Goal: Task Accomplishment & Management: Use online tool/utility

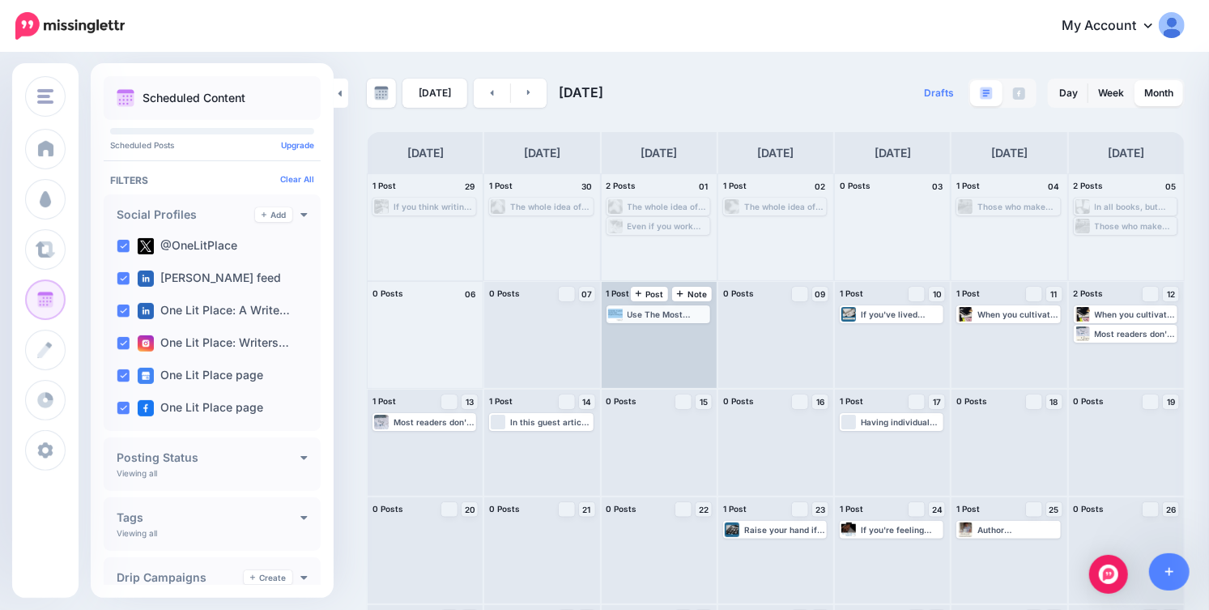
click at [636, 315] on div "Use The Most Dangerous Writing App, but be forewarned: it's a ruthless program …" at bounding box center [668, 314] width 81 height 10
click at [637, 335] on span "Edit" at bounding box center [639, 334] width 13 height 8
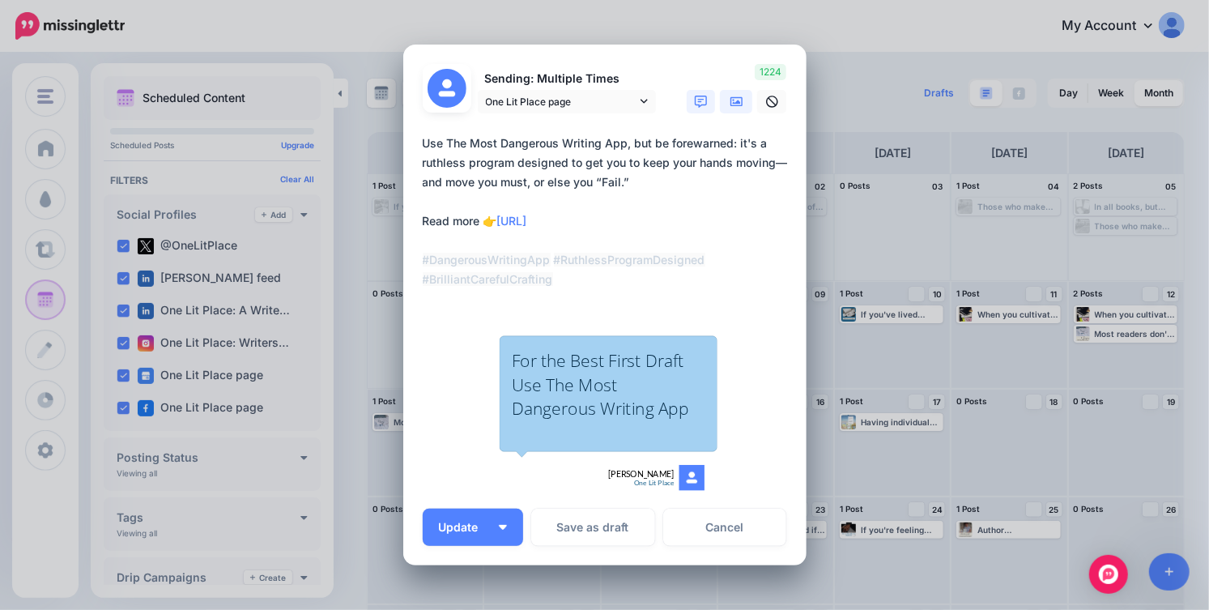
click at [741, 99] on icon at bounding box center [737, 102] width 13 height 13
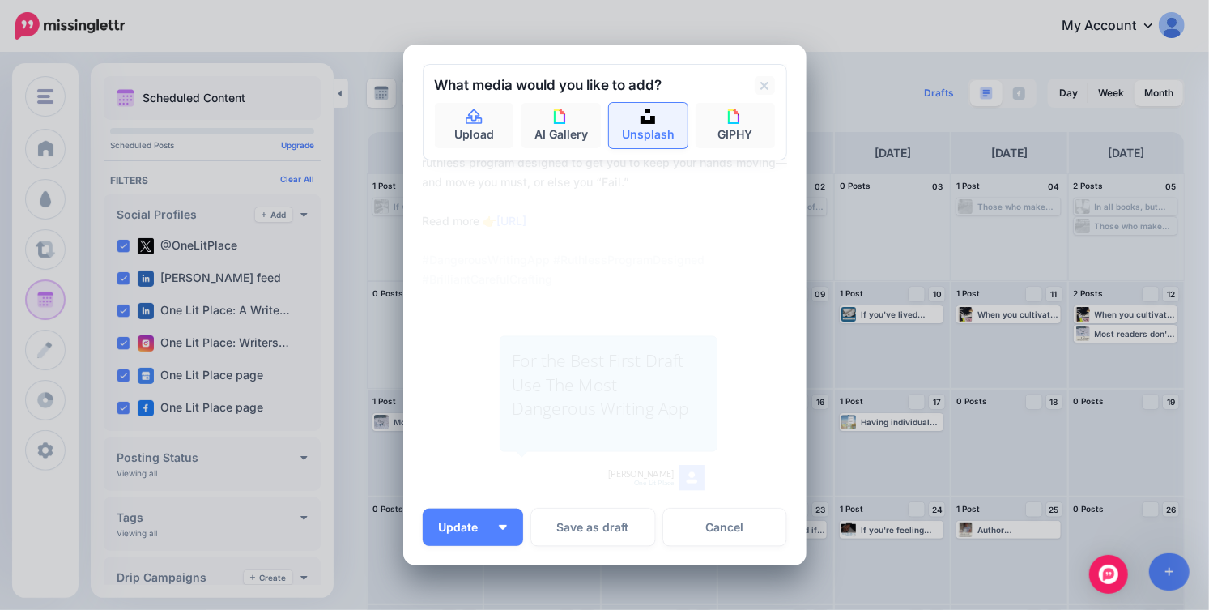
click at [642, 119] on img at bounding box center [648, 116] width 15 height 15
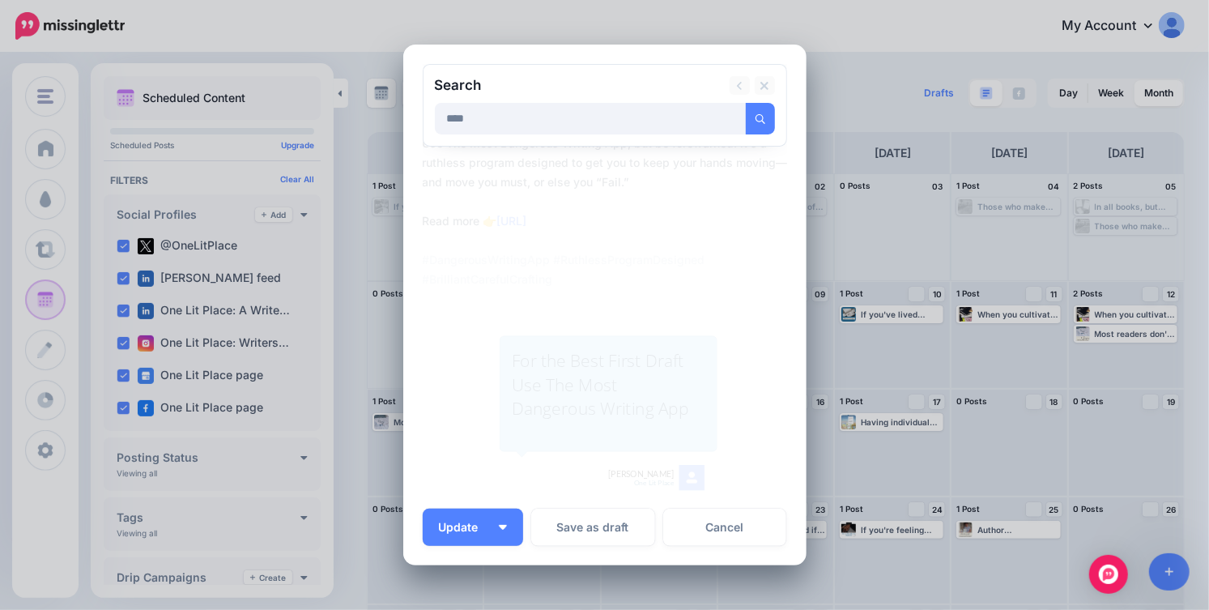
type input "****"
click at [746, 103] on button "submit" at bounding box center [760, 119] width 29 height 32
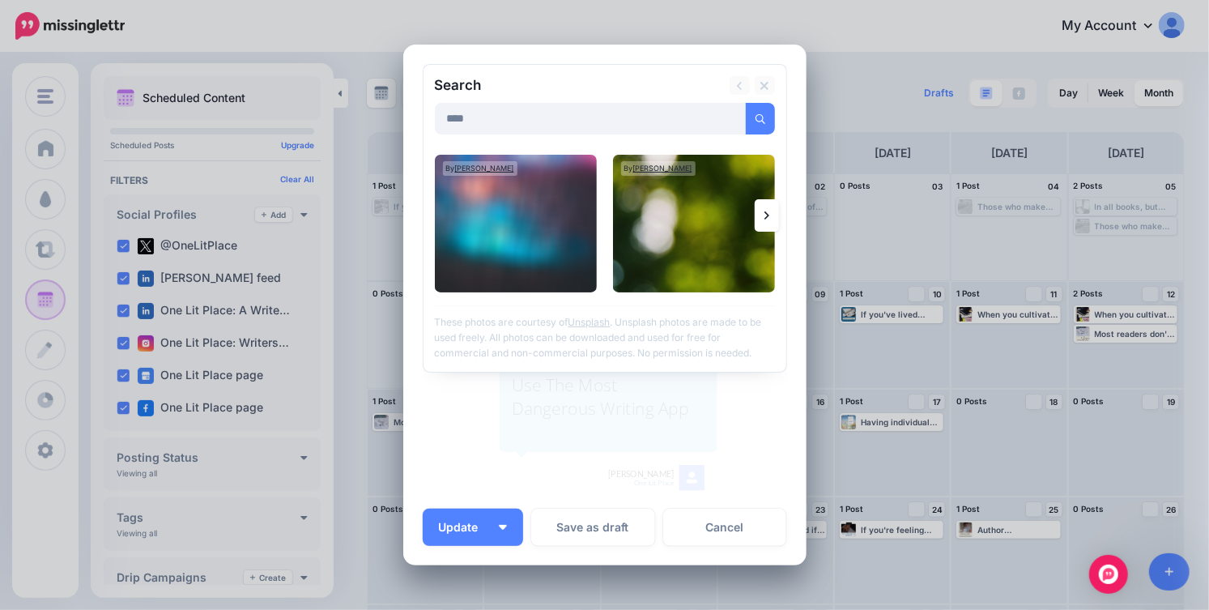
click at [771, 213] on link at bounding box center [767, 215] width 24 height 32
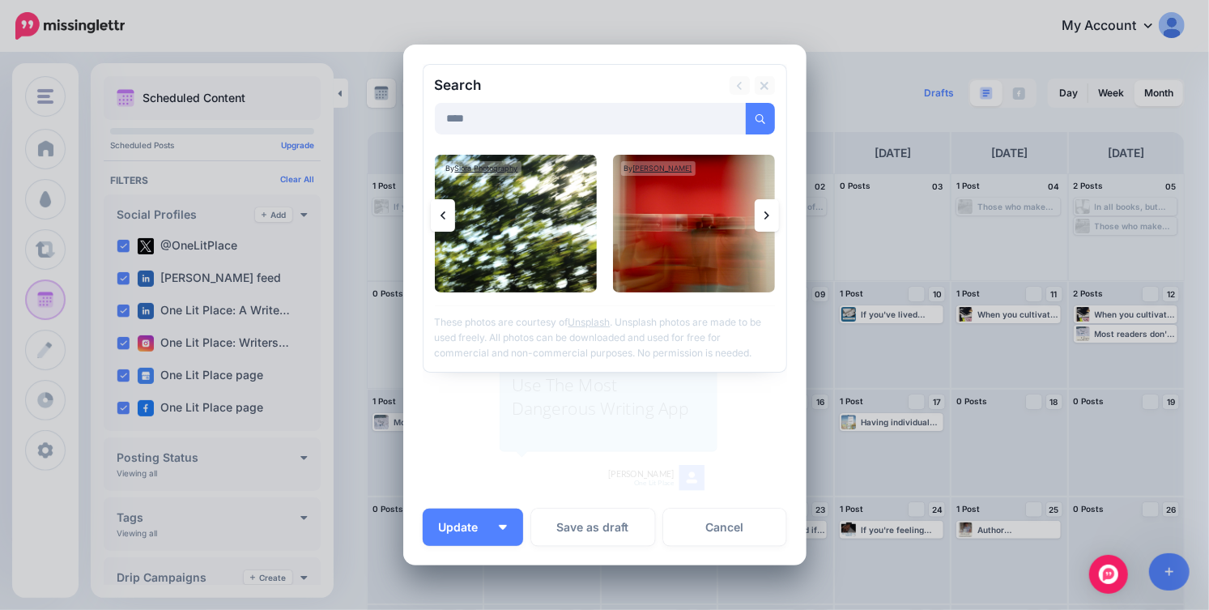
click at [771, 213] on link at bounding box center [767, 215] width 24 height 32
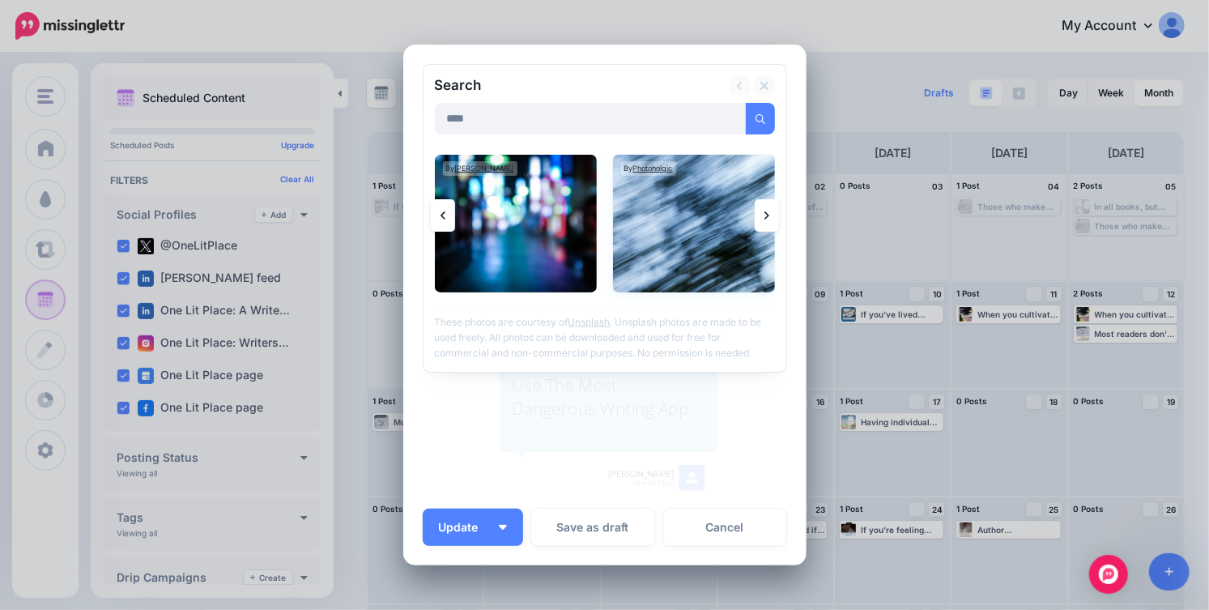
click at [708, 225] on img at bounding box center [694, 224] width 162 height 138
click at [747, 118] on link "Add Media" at bounding box center [740, 119] width 69 height 32
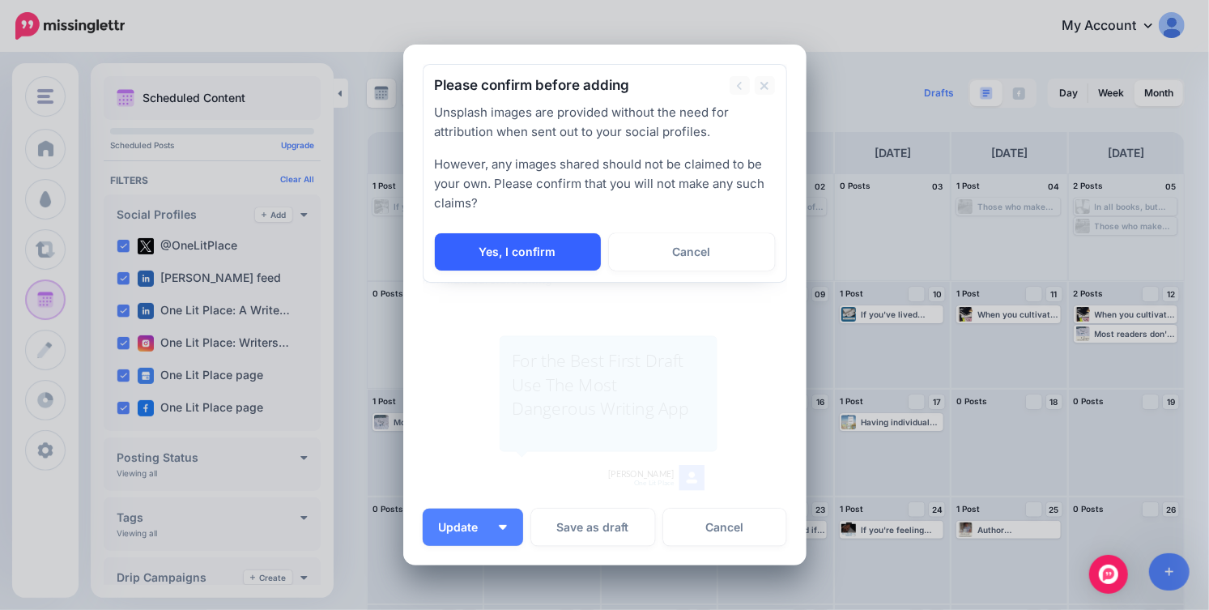
click at [539, 253] on link "Yes, I confirm" at bounding box center [518, 251] width 166 height 37
type textarea "**********"
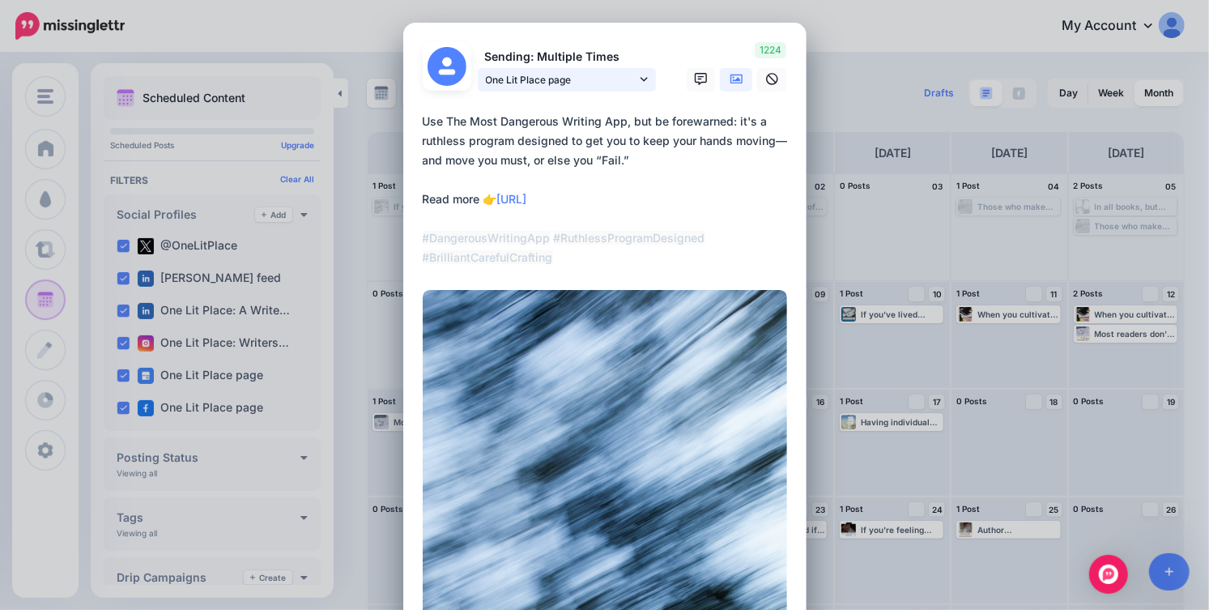
click at [652, 74] on link "One Lit Place page" at bounding box center [567, 79] width 178 height 23
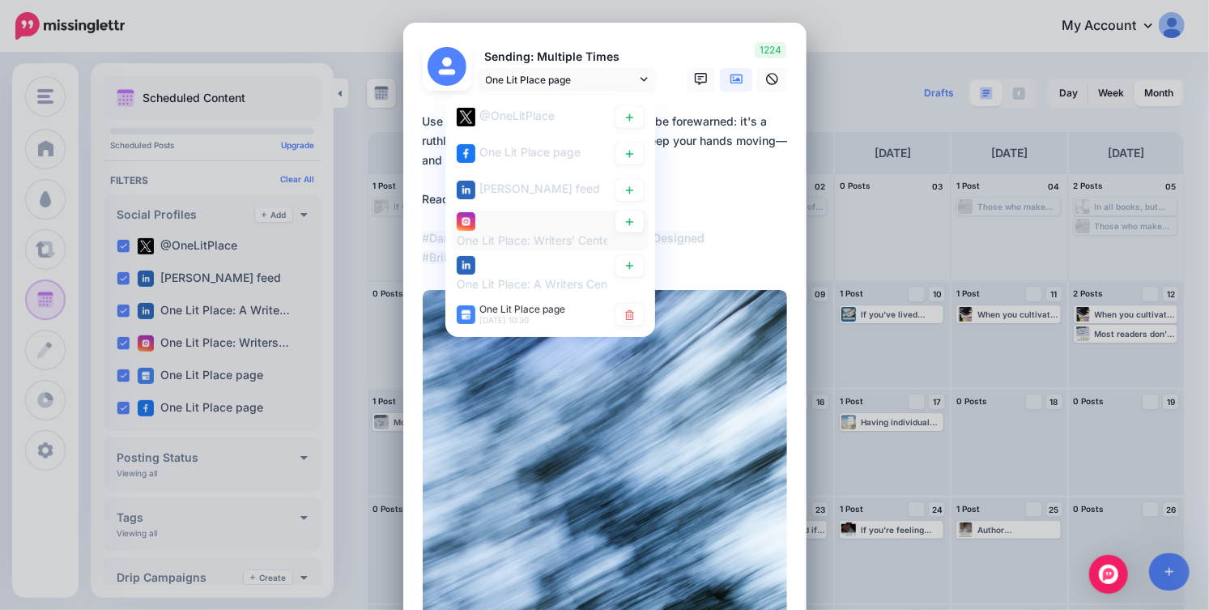
click at [515, 235] on span "One Lit Place: Writers’ Center account" at bounding box center [558, 239] width 203 height 14
click at [752, 210] on textarea "**********" at bounding box center [609, 190] width 373 height 156
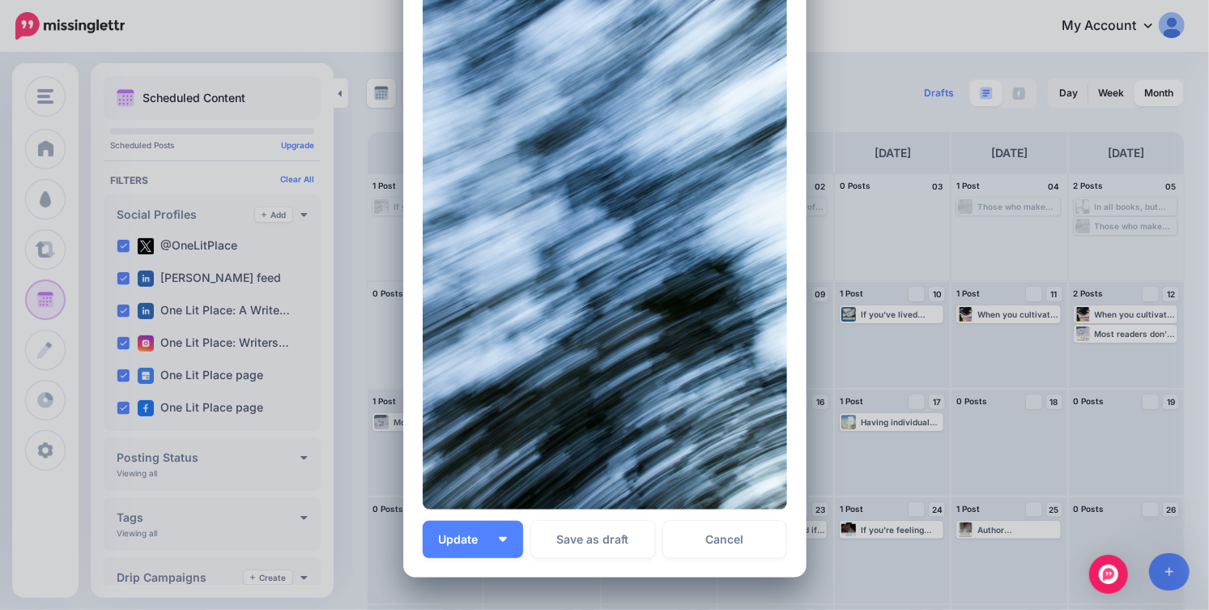
scroll to position [470, 0]
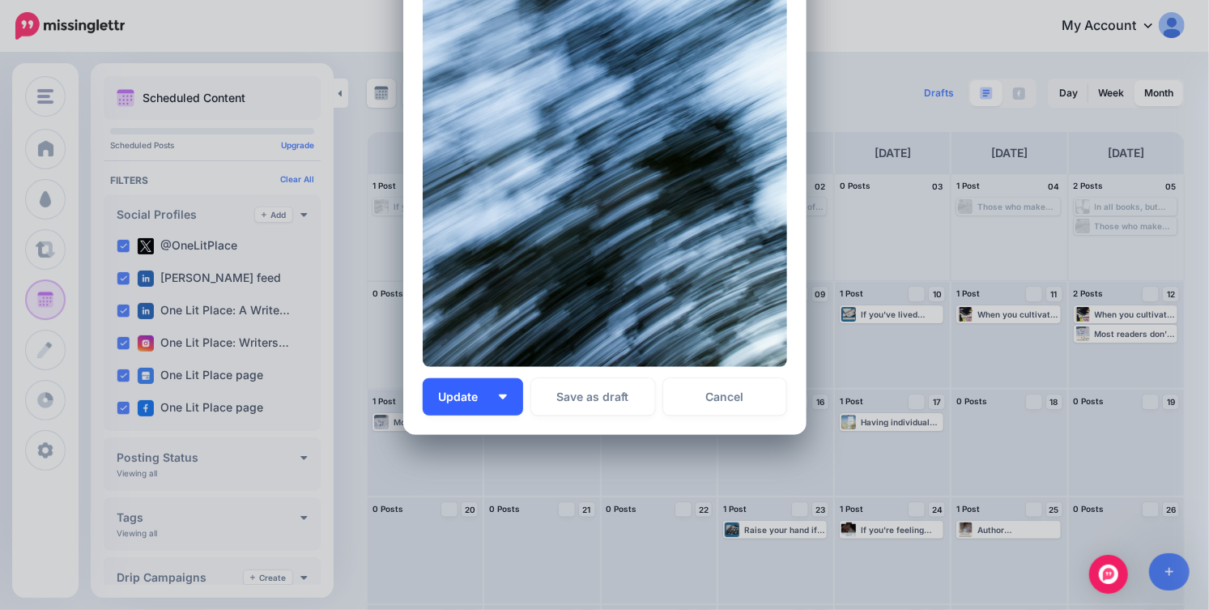
click at [461, 399] on span "Update" at bounding box center [465, 396] width 52 height 11
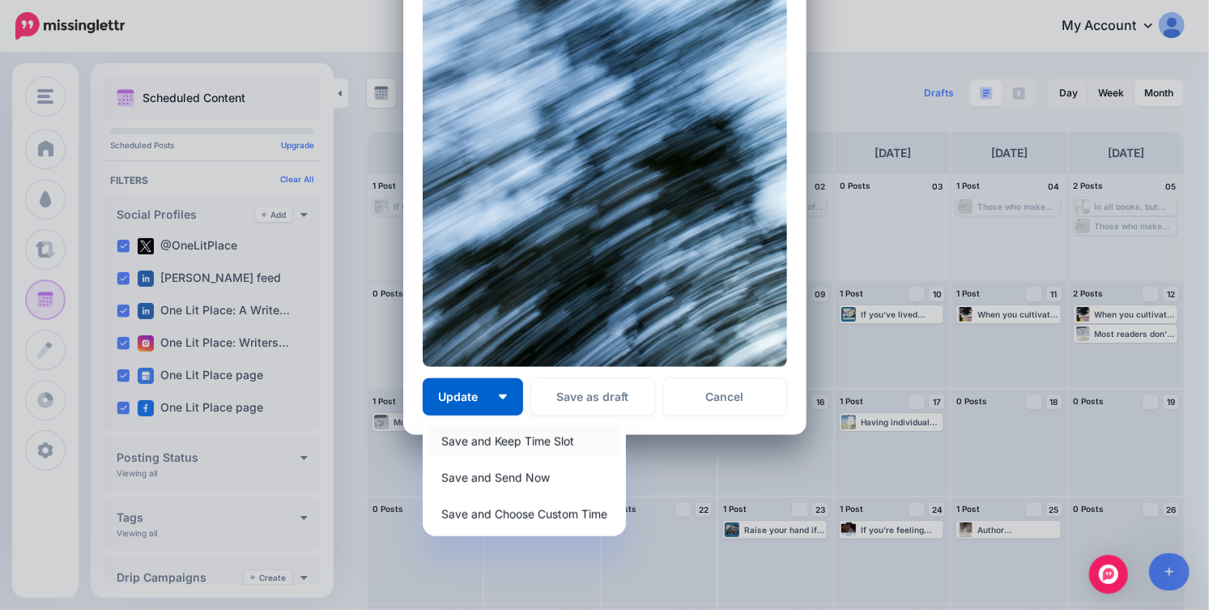
click at [471, 446] on link "Save and Keep Time Slot" at bounding box center [524, 441] width 190 height 32
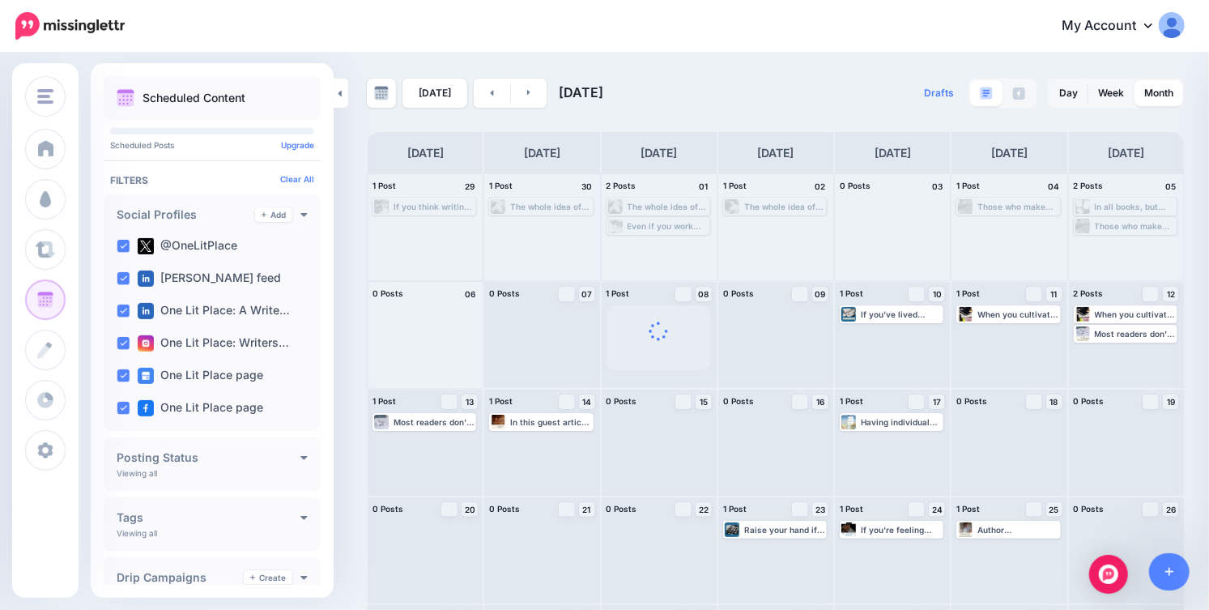
scroll to position [0, 0]
